Goal: Task Accomplishment & Management: Use online tool/utility

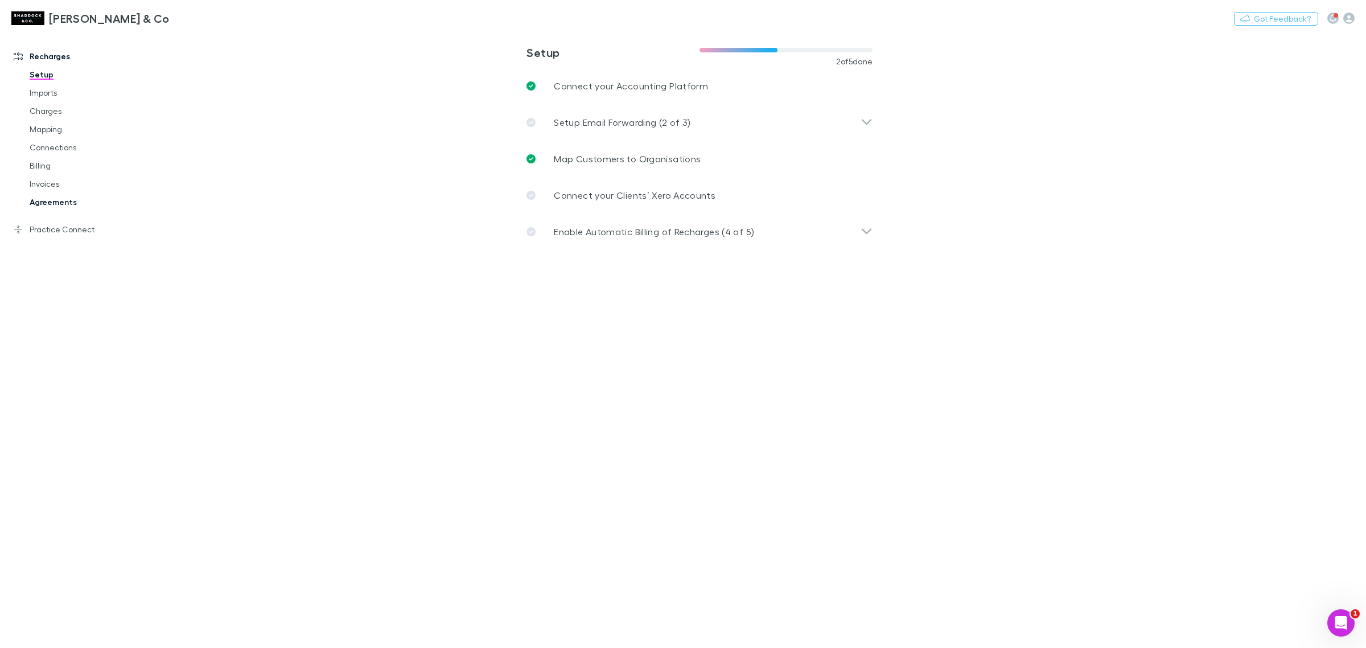
click at [76, 195] on link "Agreements" at bounding box center [89, 202] width 142 height 18
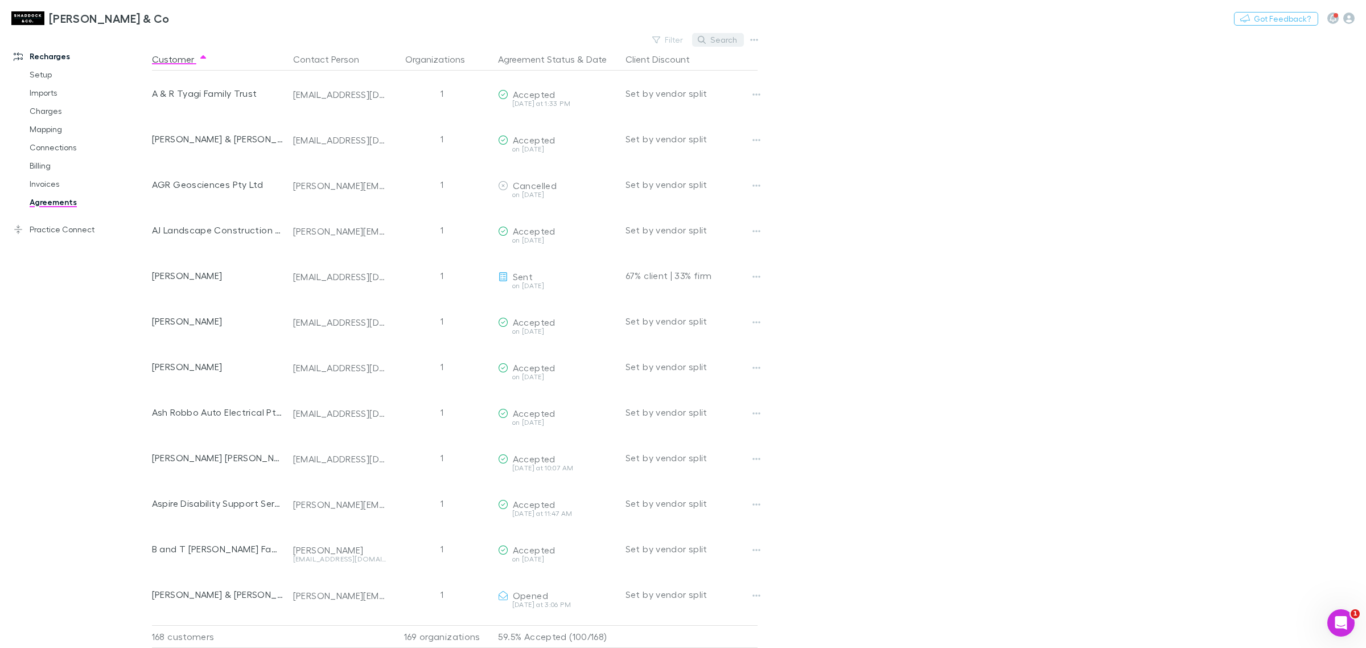
click at [725, 36] on button "Search" at bounding box center [718, 40] width 52 height 14
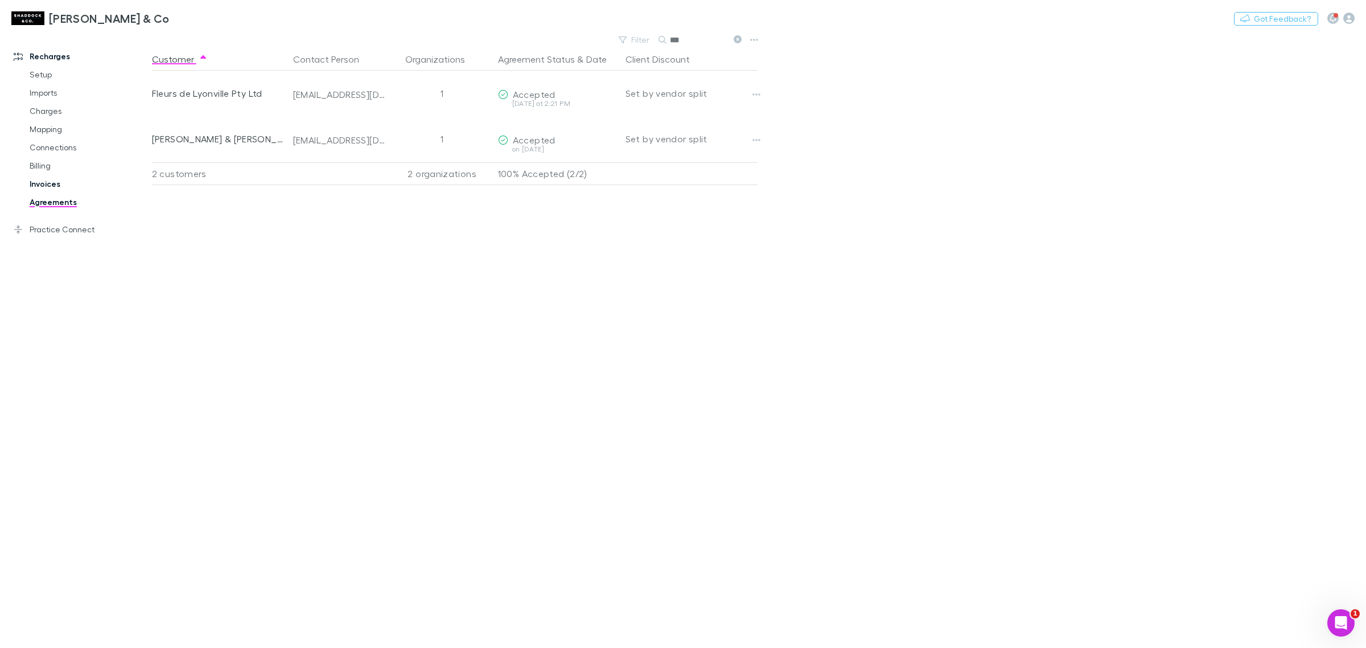
type input "***"
